Goal: Find specific page/section: Find specific page/section

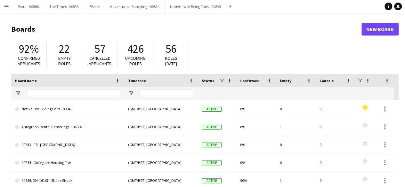
click at [7, 8] on app-icon "Menu" at bounding box center [6, 6] width 5 height 5
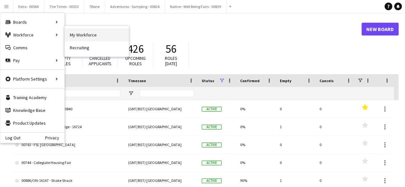
click at [96, 38] on link "My Workforce" at bounding box center [97, 35] width 64 height 13
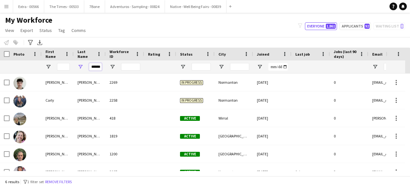
scroll to position [0, 1]
drag, startPoint x: 91, startPoint y: 66, endPoint x: 107, endPoint y: 65, distance: 15.7
click at [107, 65] on div "******" at bounding box center [342, 67] width 685 height 13
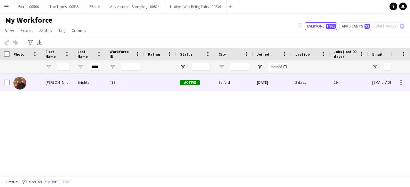
click at [87, 85] on div "Brighty" at bounding box center [90, 83] width 32 height 18
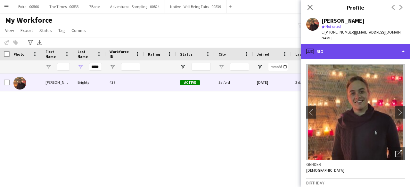
click at [399, 48] on div "profile Bio" at bounding box center [355, 51] width 109 height 15
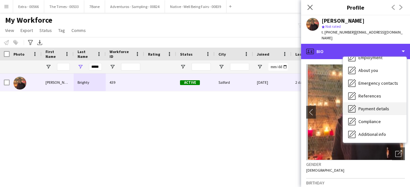
scroll to position [60, 0]
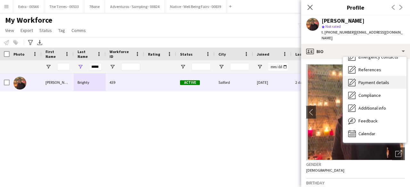
click at [372, 80] on span "Payment details" at bounding box center [374, 83] width 31 height 6
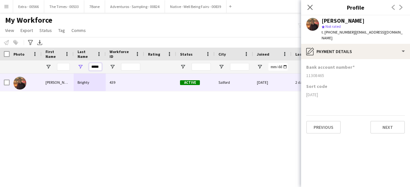
drag, startPoint x: 92, startPoint y: 67, endPoint x: 104, endPoint y: 67, distance: 11.9
click at [104, 67] on div "*****" at bounding box center [90, 67] width 32 height 13
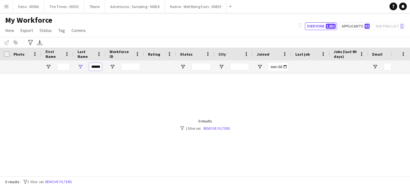
scroll to position [0, 1]
type input "*******"
drag, startPoint x: 101, startPoint y: 66, endPoint x: 90, endPoint y: 67, distance: 11.6
click at [90, 67] on div "*******" at bounding box center [90, 67] width 32 height 13
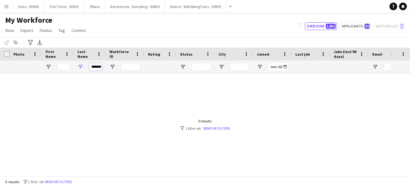
scroll to position [0, 1]
drag, startPoint x: 90, startPoint y: 67, endPoint x: 106, endPoint y: 67, distance: 16.0
click at [106, 67] on div "*******" at bounding box center [342, 67] width 685 height 13
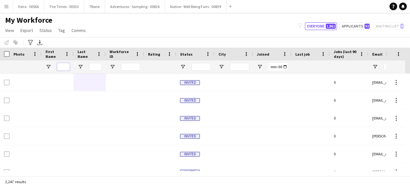
click at [69, 67] on input "First Name Filter Input" at bounding box center [63, 67] width 13 height 8
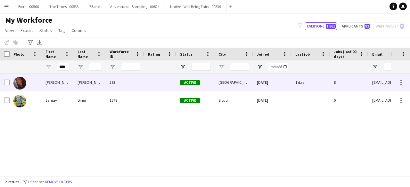
click at [76, 84] on div "[PERSON_NAME]" at bounding box center [90, 83] width 32 height 18
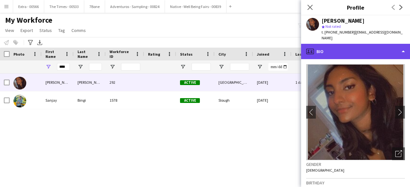
click at [400, 48] on div "profile Bio" at bounding box center [355, 51] width 109 height 15
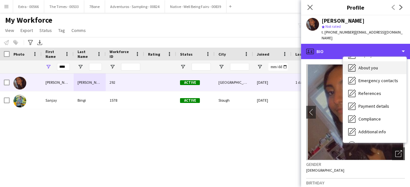
scroll to position [60, 0]
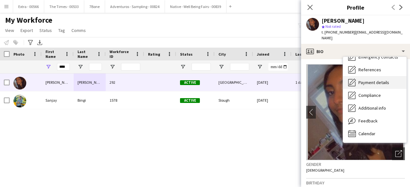
click at [371, 80] on span "Payment details" at bounding box center [374, 83] width 31 height 6
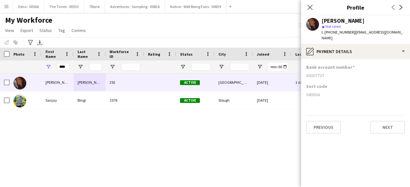
drag, startPoint x: 365, startPoint y: 21, endPoint x: 322, endPoint y: 22, distance: 42.3
click at [322, 22] on div "[PERSON_NAME]" at bounding box center [363, 21] width 83 height 6
copy div "[PERSON_NAME]"
drag, startPoint x: 69, startPoint y: 66, endPoint x: 52, endPoint y: 68, distance: 17.1
click at [52, 68] on div "****" at bounding box center [58, 67] width 32 height 13
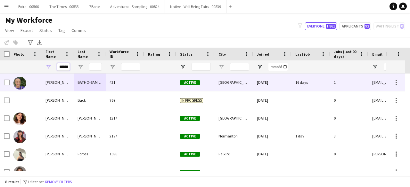
type input "******"
click at [49, 85] on div "[PERSON_NAME]" at bounding box center [58, 83] width 32 height 18
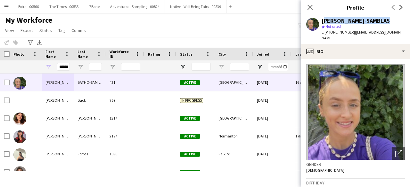
drag, startPoint x: 385, startPoint y: 21, endPoint x: 322, endPoint y: 20, distance: 62.5
click at [322, 20] on div "[PERSON_NAME]-SAMBLAS" at bounding box center [363, 21] width 83 height 6
copy div "[PERSON_NAME]-SAMBLAS"
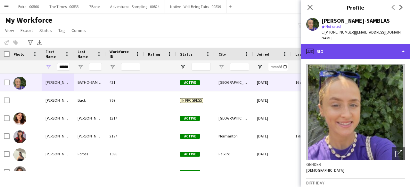
click at [395, 48] on div "profile Bio" at bounding box center [355, 51] width 109 height 15
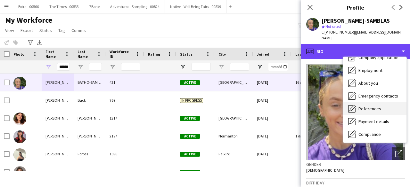
scroll to position [32, 0]
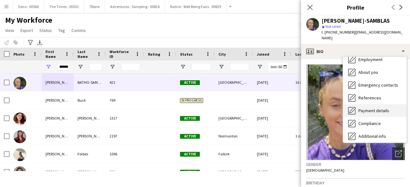
click at [372, 108] on span "Payment details" at bounding box center [374, 111] width 31 height 6
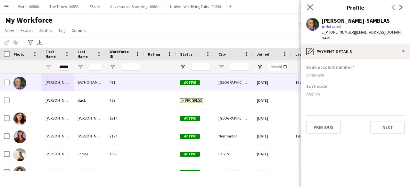
click at [313, 6] on icon "Close pop-in" at bounding box center [310, 7] width 6 height 6
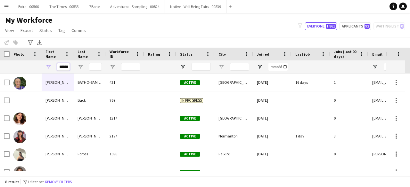
drag, startPoint x: 68, startPoint y: 67, endPoint x: 35, endPoint y: 69, distance: 33.1
click at [36, 69] on div "******" at bounding box center [342, 67] width 685 height 13
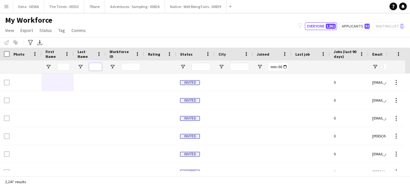
click at [94, 68] on input "Last Name Filter Input" at bounding box center [95, 67] width 13 height 8
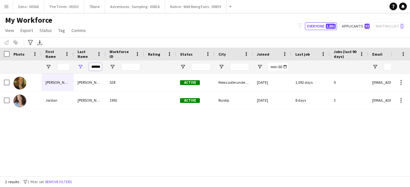
type input "******"
drag, startPoint x: 101, startPoint y: 67, endPoint x: 76, endPoint y: 68, distance: 25.3
click at [77, 67] on div "******" at bounding box center [90, 67] width 32 height 13
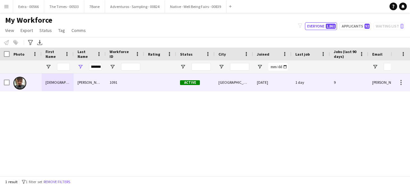
click at [72, 79] on div "[DEMOGRAPHIC_DATA]" at bounding box center [58, 83] width 32 height 18
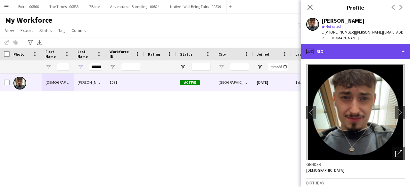
click at [399, 50] on div "profile Bio" at bounding box center [355, 51] width 109 height 15
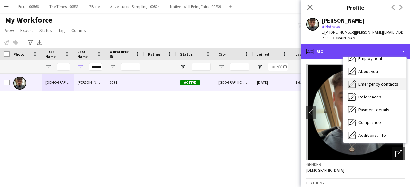
scroll to position [60, 0]
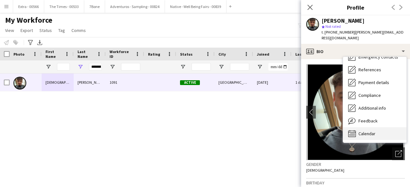
click at [378, 131] on div "Calendar Calendar" at bounding box center [374, 134] width 63 height 13
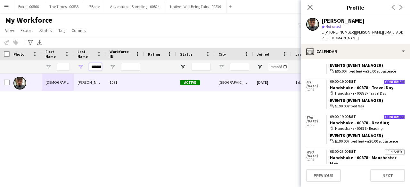
scroll to position [0, 6]
drag, startPoint x: 92, startPoint y: 67, endPoint x: 111, endPoint y: 66, distance: 18.6
click at [111, 66] on div "*********" at bounding box center [342, 67] width 685 height 13
type input "*"
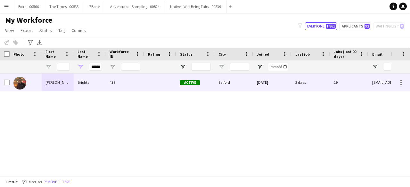
click at [87, 85] on div "Brighty" at bounding box center [90, 83] width 32 height 18
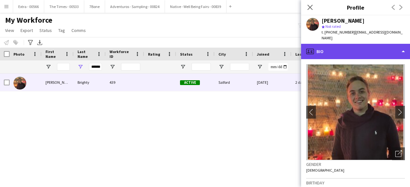
click at [403, 44] on div "profile Bio" at bounding box center [355, 51] width 109 height 15
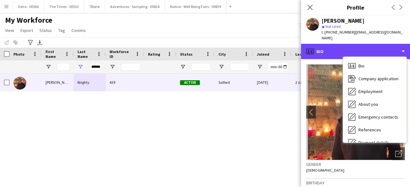
scroll to position [60, 0]
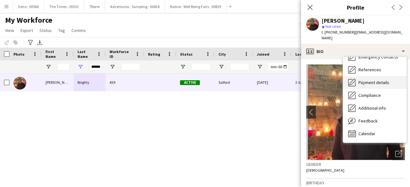
click at [368, 80] on span "Payment details" at bounding box center [374, 83] width 31 height 6
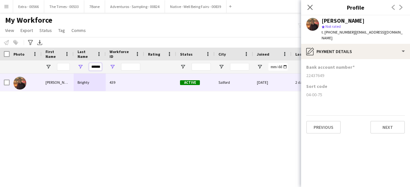
drag, startPoint x: 92, startPoint y: 66, endPoint x: 110, endPoint y: 66, distance: 18.3
click at [110, 66] on div "******" at bounding box center [342, 67] width 685 height 13
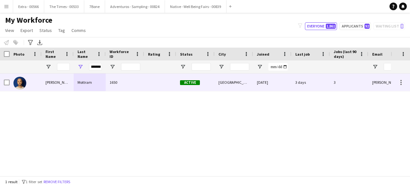
click at [65, 84] on div "[PERSON_NAME]" at bounding box center [58, 83] width 32 height 18
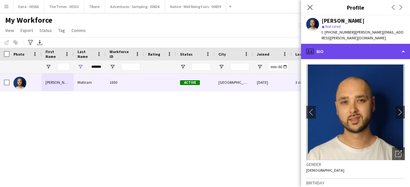
click at [405, 46] on div "profile Bio" at bounding box center [355, 51] width 109 height 15
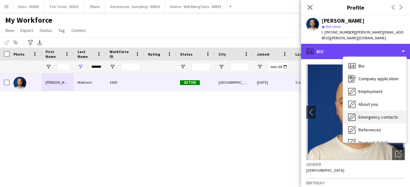
scroll to position [60, 0]
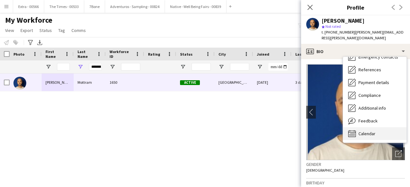
click at [366, 131] on span "Calendar" at bounding box center [367, 134] width 17 height 6
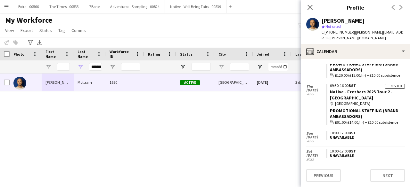
scroll to position [192, 0]
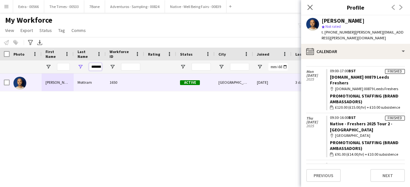
drag, startPoint x: 91, startPoint y: 67, endPoint x: 121, endPoint y: 68, distance: 30.5
click at [121, 68] on div "*******" at bounding box center [342, 67] width 685 height 13
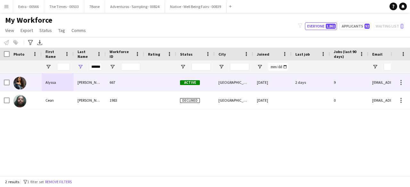
click at [96, 85] on div "[PERSON_NAME]" at bounding box center [90, 83] width 32 height 18
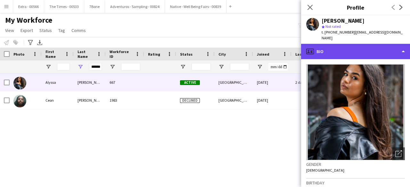
click at [401, 46] on div "profile Bio" at bounding box center [355, 51] width 109 height 15
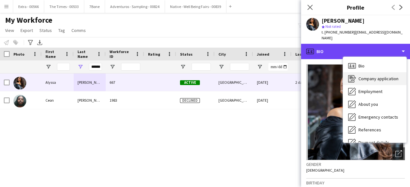
scroll to position [60, 0]
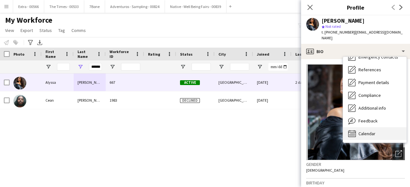
click at [375, 131] on span "Calendar" at bounding box center [367, 134] width 17 height 6
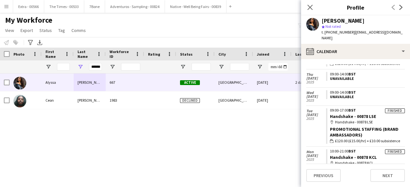
scroll to position [442, 0]
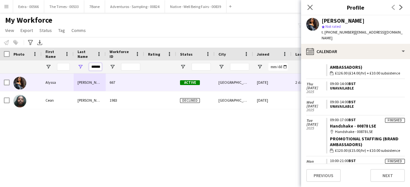
drag, startPoint x: 90, startPoint y: 67, endPoint x: 108, endPoint y: 66, distance: 17.7
click at [108, 66] on div "******" at bounding box center [342, 67] width 685 height 13
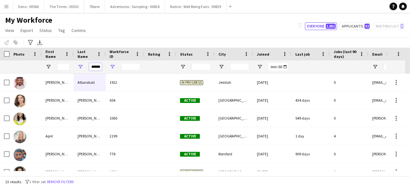
scroll to position [0, 1]
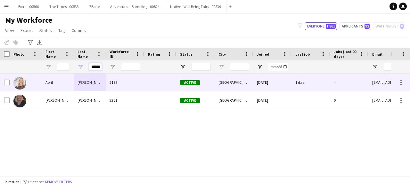
type input "******"
click at [68, 83] on div "April" at bounding box center [58, 83] width 32 height 18
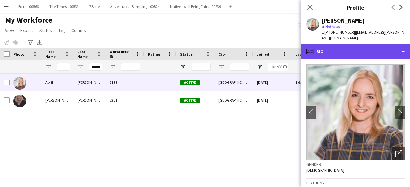
click at [406, 49] on div "profile Bio" at bounding box center [355, 51] width 109 height 15
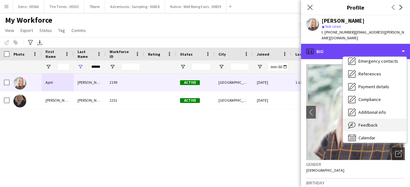
scroll to position [60, 0]
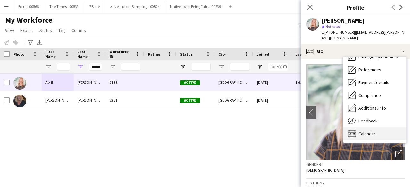
click at [373, 131] on span "Calendar" at bounding box center [367, 134] width 17 height 6
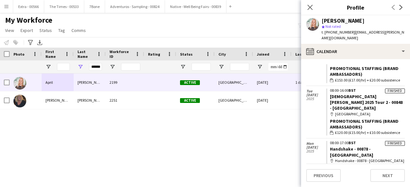
scroll to position [204, 0]
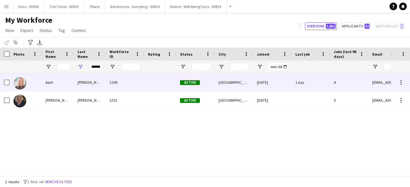
click at [93, 84] on div "[PERSON_NAME]" at bounding box center [90, 83] width 32 height 18
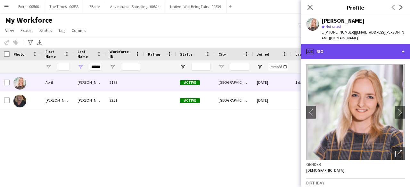
click at [399, 49] on div "profile Bio" at bounding box center [355, 51] width 109 height 15
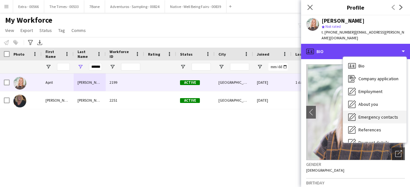
scroll to position [60, 0]
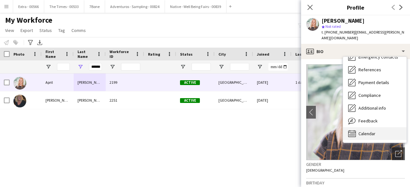
click at [372, 131] on span "Calendar" at bounding box center [367, 134] width 17 height 6
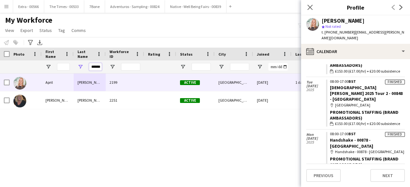
scroll to position [0, 1]
drag, startPoint x: 91, startPoint y: 65, endPoint x: 103, endPoint y: 68, distance: 11.8
click at [101, 67] on input "******" at bounding box center [95, 67] width 13 height 8
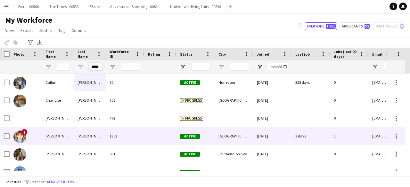
type input "*****"
click at [65, 137] on div "Eliza" at bounding box center [58, 137] width 32 height 18
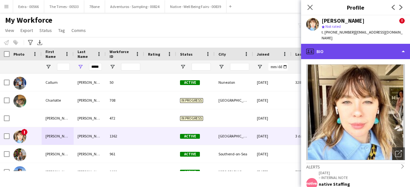
click at [403, 50] on div "profile Bio" at bounding box center [355, 51] width 109 height 15
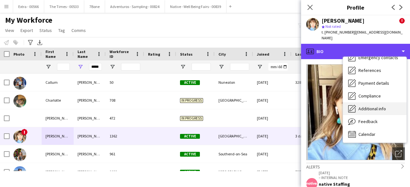
scroll to position [60, 0]
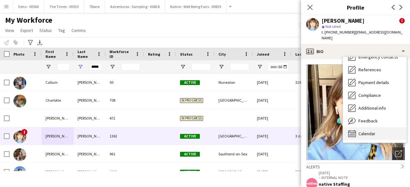
click at [370, 131] on span "Calendar" at bounding box center [367, 134] width 17 height 6
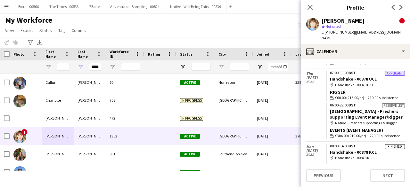
scroll to position [294, 0]
